Goal: Navigation & Orientation: Find specific page/section

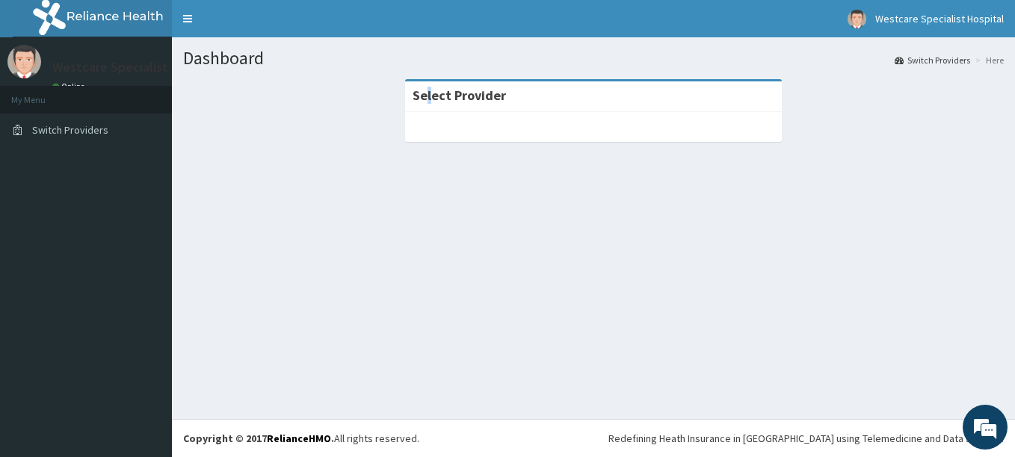
click at [429, 87] on strong "Select Provider" at bounding box center [459, 95] width 93 height 17
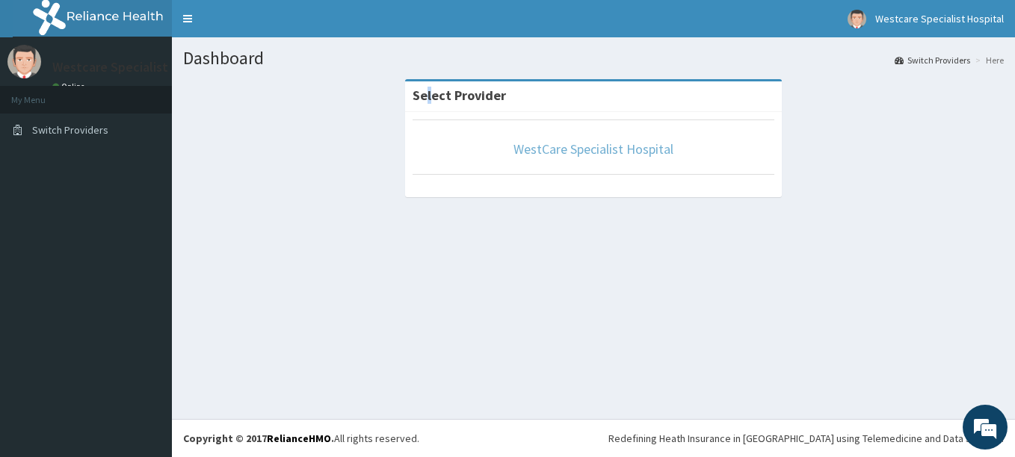
click at [605, 148] on link "WestCare Specialist Hospital" at bounding box center [594, 149] width 160 height 17
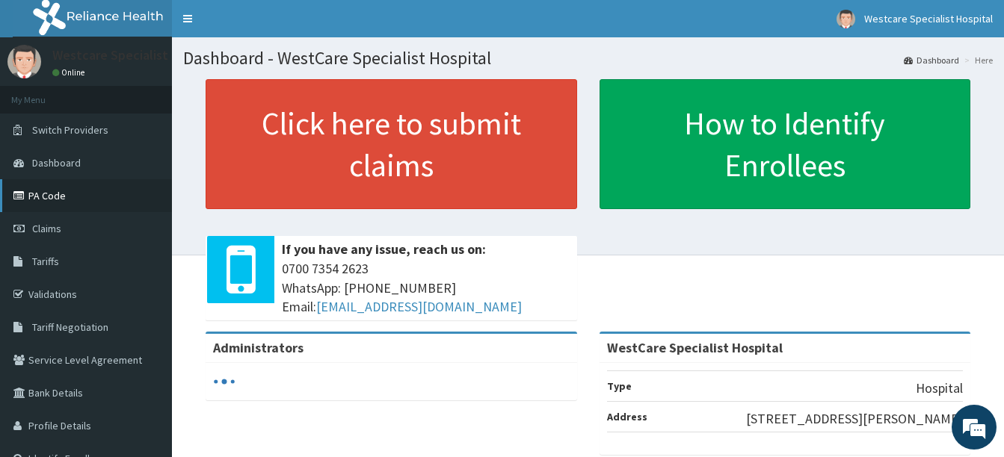
click at [64, 197] on link "PA Code" at bounding box center [86, 195] width 172 height 33
